Goal: Transaction & Acquisition: Purchase product/service

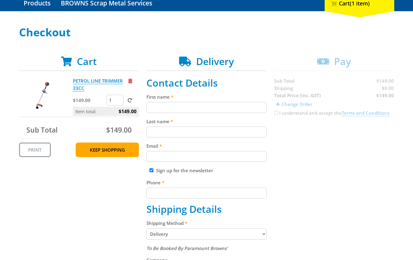
scroll to position [69, 0]
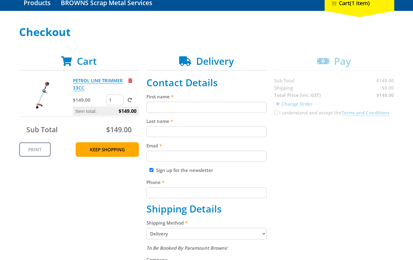
click at [167, 112] on input "First name" at bounding box center [206, 107] width 120 height 11
paste input "[PERSON_NAME]"
type input "[PERSON_NAME]"
click at [160, 132] on input "Last name" at bounding box center [206, 131] width 120 height 11
paste input "[PERSON_NAME]"
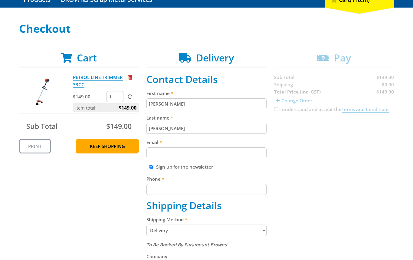
scroll to position [78, 0]
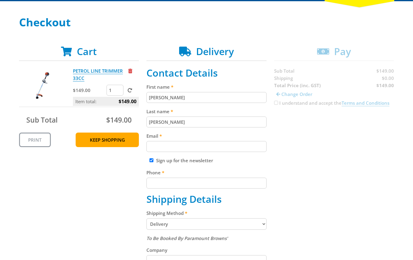
type input "[PERSON_NAME]"
click at [206, 138] on label "Email" at bounding box center [206, 135] width 120 height 7
click at [206, 141] on input "Email" at bounding box center [206, 146] width 120 height 11
click at [198, 145] on input "Email" at bounding box center [206, 146] width 120 height 11
paste input "[EMAIL_ADDRESS][DOMAIN_NAME]"
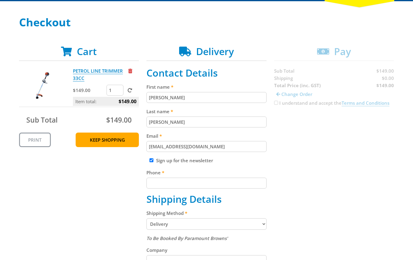
type input "[EMAIL_ADDRESS][DOMAIN_NAME]"
drag, startPoint x: 208, startPoint y: 184, endPoint x: 212, endPoint y: 182, distance: 4.5
click at [209, 184] on input "Phone" at bounding box center [206, 182] width 120 height 11
paste input "[PHONE_NUMBER]"
type input "[PHONE_NUMBER]"
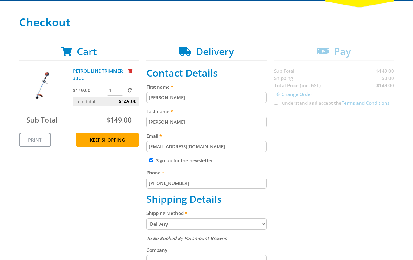
click at [304, 176] on div "Cart PETROL LINE TRIMMER 33CC $149.00 1 Item total: $149.00 Sub Total $149.00 P…" at bounding box center [206, 239] width 375 height 387
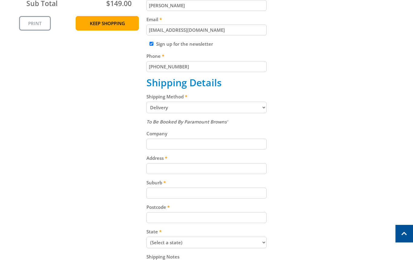
scroll to position [200, 0]
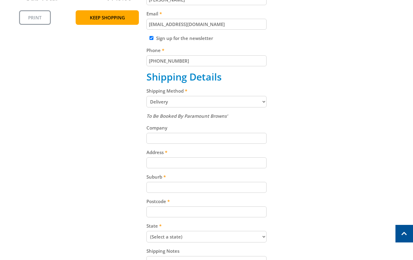
click at [202, 96] on select "Pickup from [GEOGRAPHIC_DATA][PERSON_NAME] Delivery" at bounding box center [206, 101] width 120 height 11
click at [200, 99] on select "Pickup from [GEOGRAPHIC_DATA][PERSON_NAME] Delivery" at bounding box center [206, 101] width 120 height 11
click at [190, 162] on input "Address" at bounding box center [206, 162] width 120 height 11
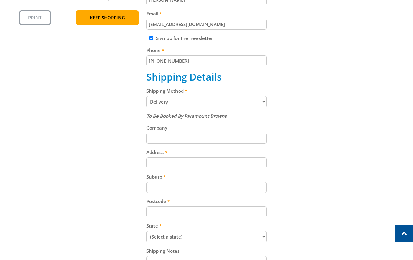
paste input "[PHONE_NUMBER]"
click at [161, 165] on input "[PHONE_NUMBER]" at bounding box center [206, 162] width 120 height 11
paste input "[STREET_ADDRESS][PERSON_NAME]"
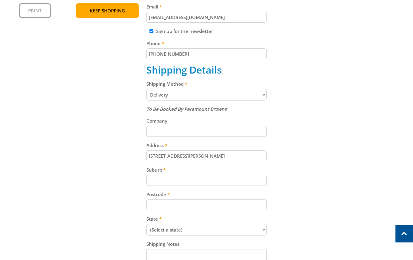
scroll to position [294, 0]
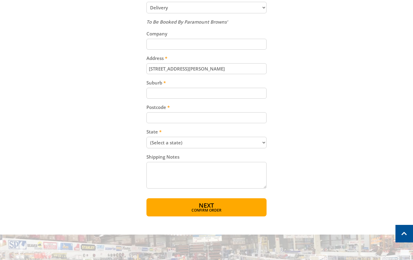
type input "[STREET_ADDRESS][PERSON_NAME]"
click at [179, 144] on select "(Select a state) [GEOGRAPHIC_DATA] [GEOGRAPHIC_DATA] [GEOGRAPHIC_DATA] [GEOGRAP…" at bounding box center [206, 142] width 120 height 11
select select "SA"
click at [146, 137] on select "(Select a state) [GEOGRAPHIC_DATA] [GEOGRAPHIC_DATA] [GEOGRAPHIC_DATA] [GEOGRAP…" at bounding box center [206, 142] width 120 height 11
click at [167, 117] on input "Postcode" at bounding box center [206, 117] width 120 height 11
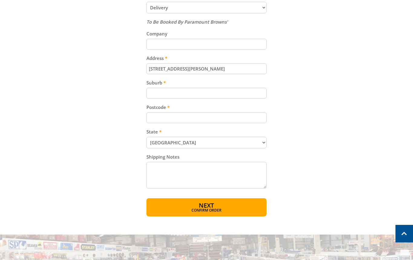
paste input "5250"
type input "5250"
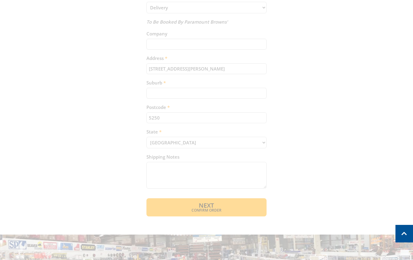
click at [193, 96] on div "Cart PETROL LINE TRIMMER 33CC $149.00 1 Item total: $149.00 Sub Total $149.00 P…" at bounding box center [206, 23] width 375 height 387
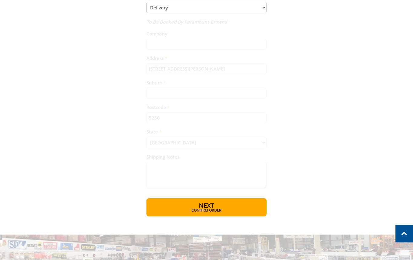
click at [190, 92] on input "Suburb" at bounding box center [206, 93] width 120 height 11
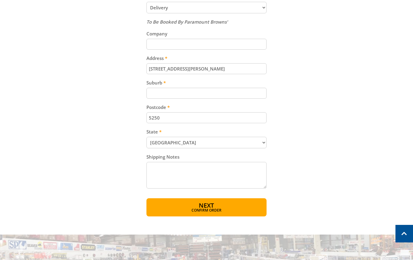
paste input "Totness"
type input "Totness"
click at [216, 203] on button "Next Confirm order" at bounding box center [206, 207] width 120 height 18
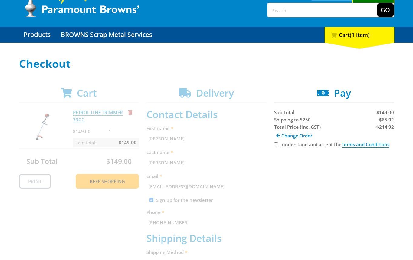
scroll to position [91, 0]
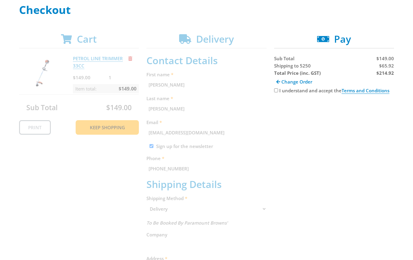
click at [289, 67] on span "Shipping to 5250" at bounding box center [292, 66] width 37 height 6
copy span "Shipping"
click at [384, 73] on strong "$214.92" at bounding box center [385, 73] width 18 height 6
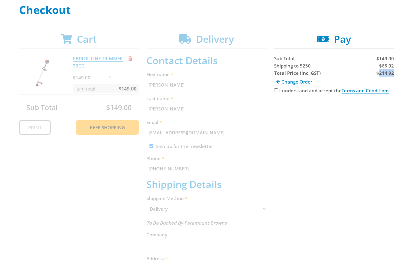
copy strong "214.92"
click at [372, 187] on div "Cart PETROL LINE TRIMMER 33CC $149.00 1 Item total: $149.00 Sub Total $149.00 P…" at bounding box center [206, 223] width 375 height 380
click at [389, 63] on span "$65.92" at bounding box center [386, 66] width 15 height 6
copy span "65.92"
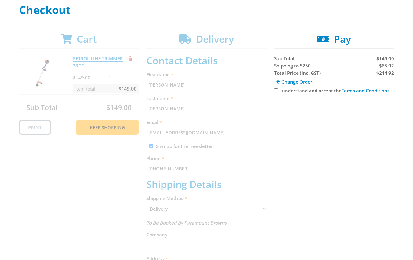
click at [346, 203] on div "Cart PETROL LINE TRIMMER 33CC $149.00 1 Item total: $149.00 Sub Total $149.00 P…" at bounding box center [206, 223] width 375 height 380
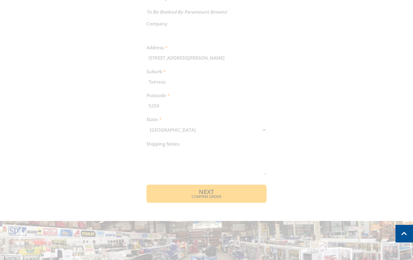
scroll to position [329, 0]
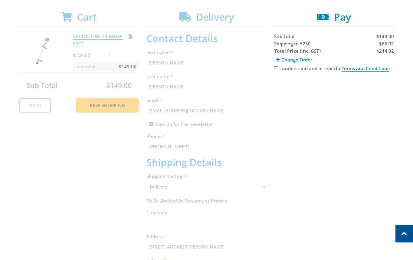
scroll to position [0, 0]
